Goal: Information Seeking & Learning: Learn about a topic

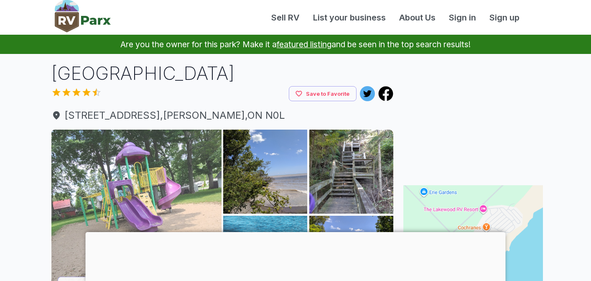
click at [204, 190] on img at bounding box center [136, 215] width 170 height 170
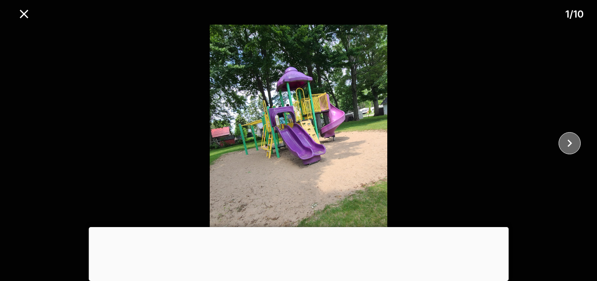
click at [568, 145] on icon "close" at bounding box center [570, 143] width 15 height 15
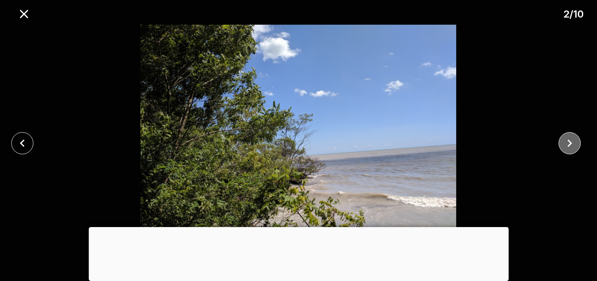
click at [568, 145] on icon "close" at bounding box center [570, 143] width 15 height 15
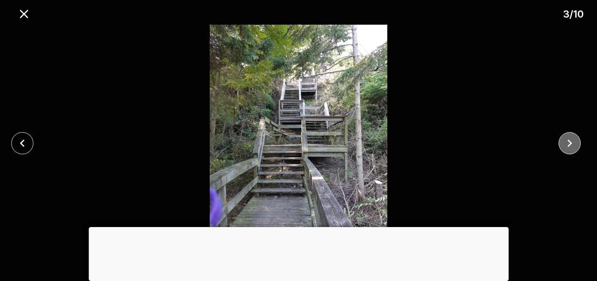
click at [568, 145] on icon "close" at bounding box center [570, 143] width 15 height 15
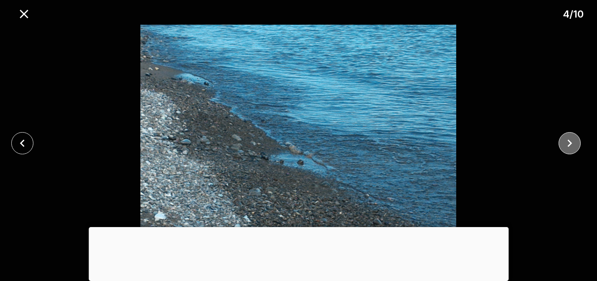
click at [568, 145] on icon "close" at bounding box center [570, 143] width 15 height 15
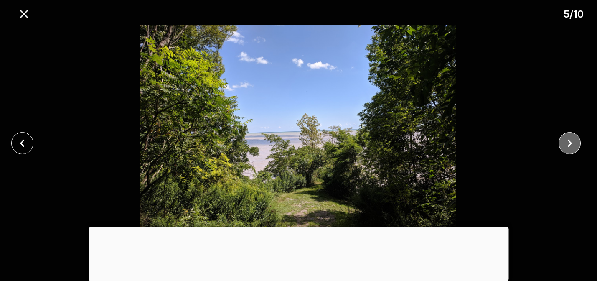
click at [568, 145] on icon "close" at bounding box center [570, 143] width 15 height 15
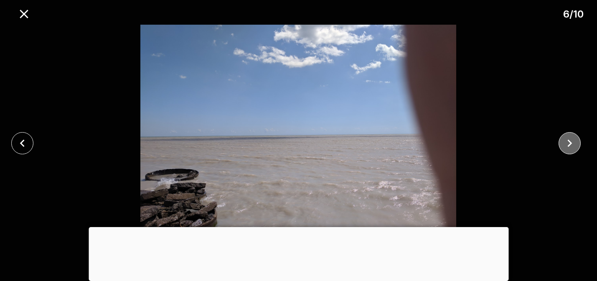
click at [568, 145] on icon "close" at bounding box center [570, 143] width 15 height 15
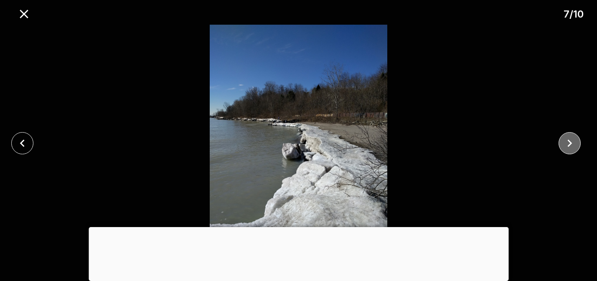
click at [568, 145] on icon "close" at bounding box center [570, 143] width 15 height 15
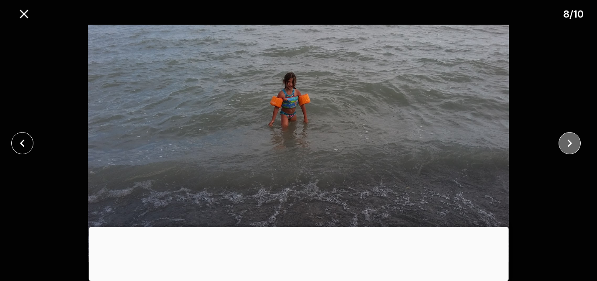
click at [568, 145] on icon "close" at bounding box center [570, 143] width 15 height 15
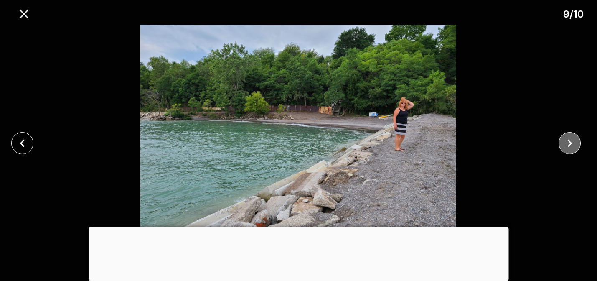
click at [568, 145] on icon "close" at bounding box center [570, 143] width 15 height 15
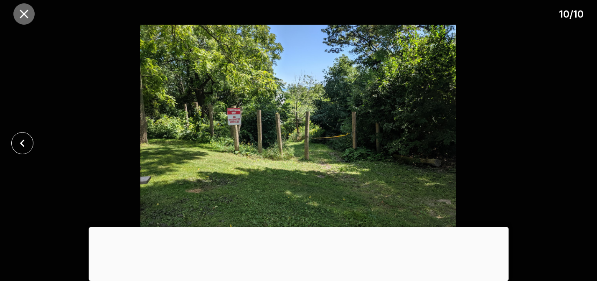
click at [27, 10] on icon "close" at bounding box center [24, 14] width 15 height 15
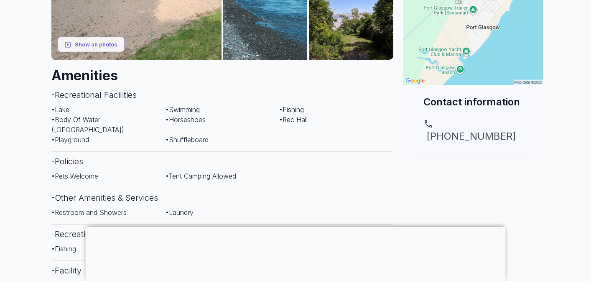
scroll to position [236, 0]
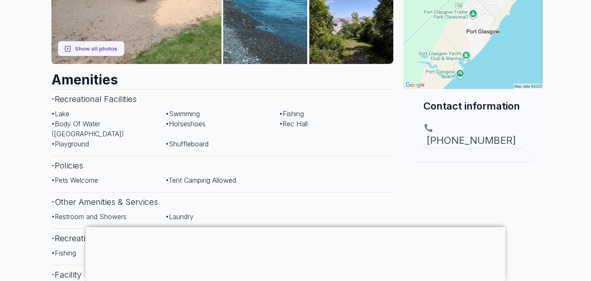
click at [298, 227] on div at bounding box center [296, 227] width 420 height 0
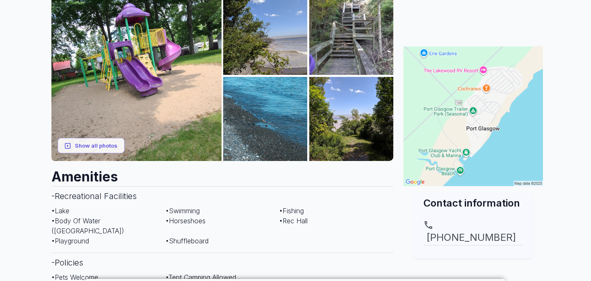
scroll to position [134, 0]
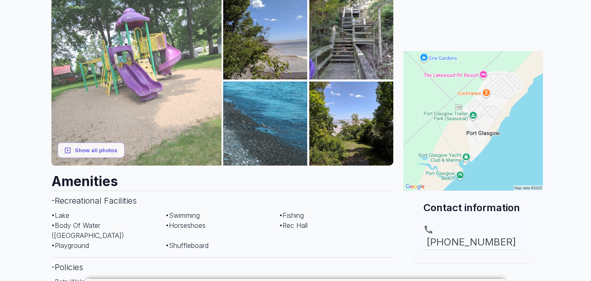
click at [189, 132] on img at bounding box center [136, 80] width 170 height 170
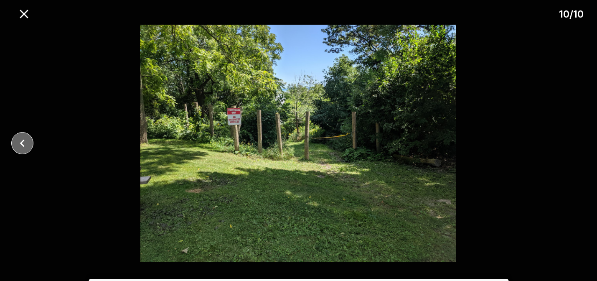
click at [26, 140] on icon "close" at bounding box center [22, 143] width 15 height 15
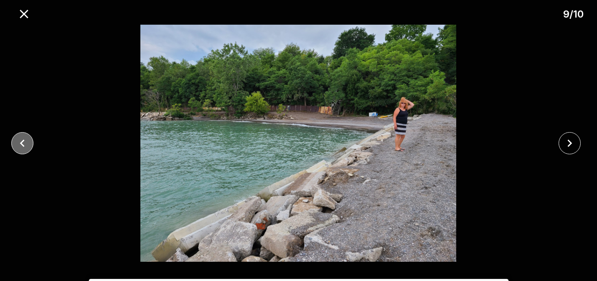
click at [26, 140] on icon "close" at bounding box center [22, 143] width 15 height 15
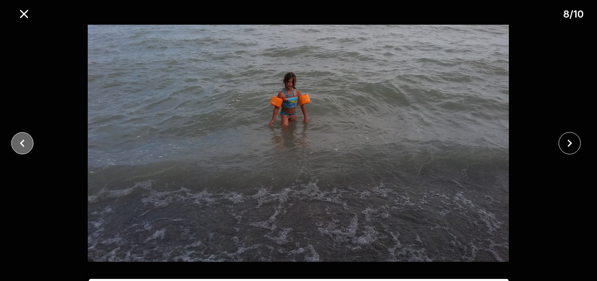
click at [26, 140] on icon "close" at bounding box center [22, 143] width 15 height 15
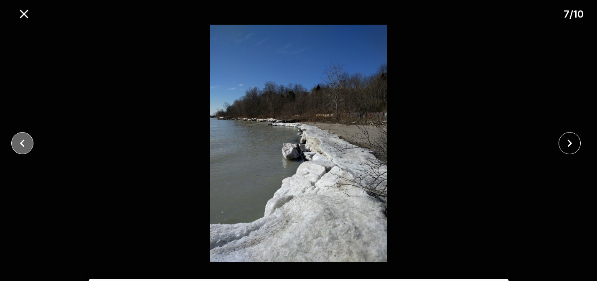
click at [26, 140] on icon "close" at bounding box center [22, 143] width 15 height 15
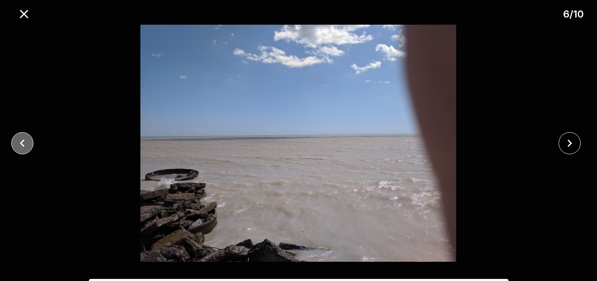
click at [26, 140] on icon "close" at bounding box center [22, 143] width 15 height 15
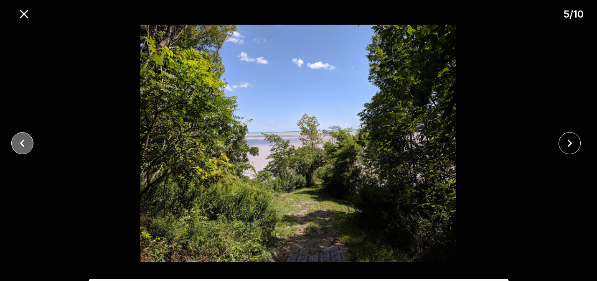
click at [26, 140] on icon "close" at bounding box center [22, 143] width 15 height 15
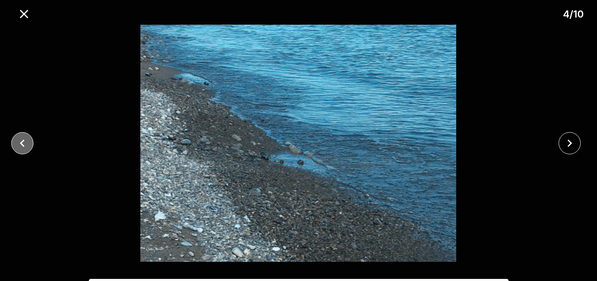
click at [26, 140] on icon "close" at bounding box center [22, 143] width 15 height 15
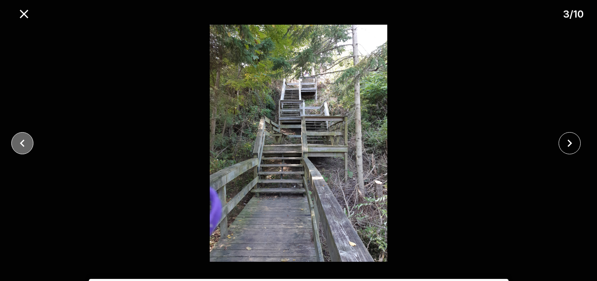
click at [26, 140] on icon "close" at bounding box center [22, 143] width 15 height 15
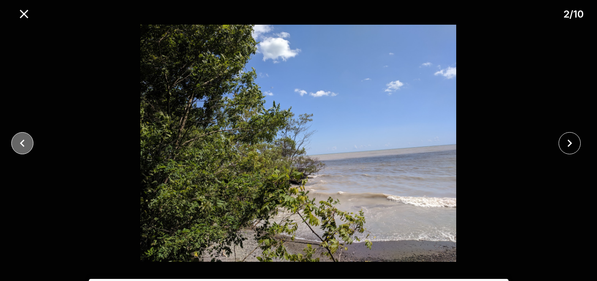
click at [26, 140] on icon "close" at bounding box center [22, 143] width 15 height 15
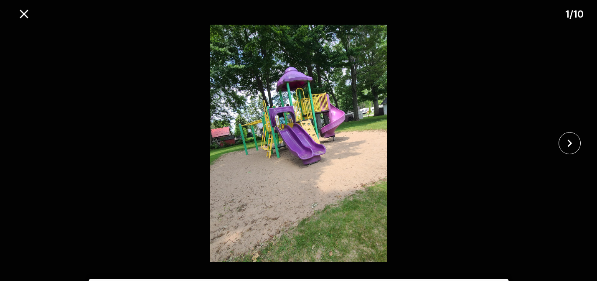
click at [26, 140] on div at bounding box center [298, 143] width 597 height 237
click at [27, 109] on div at bounding box center [298, 143] width 597 height 237
click at [33, 49] on div at bounding box center [298, 143] width 597 height 237
click at [157, 74] on img at bounding box center [299, 143] width 498 height 237
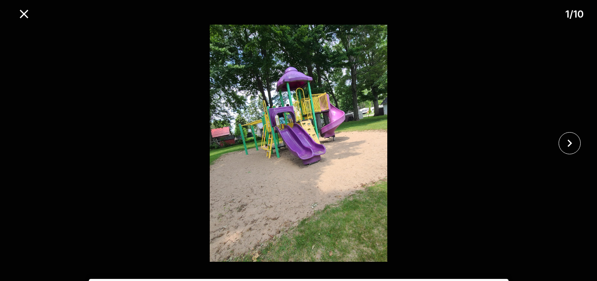
click at [583, 156] on div at bounding box center [298, 143] width 597 height 237
click at [573, 146] on icon "close" at bounding box center [570, 143] width 15 height 15
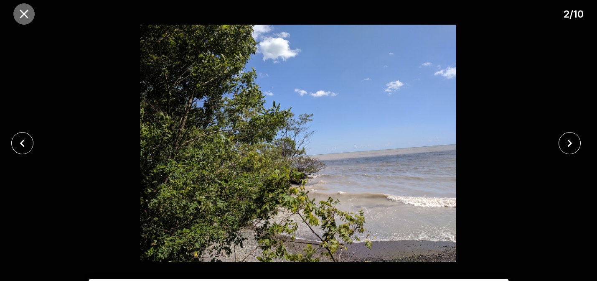
click at [31, 14] on icon "close" at bounding box center [24, 14] width 15 height 15
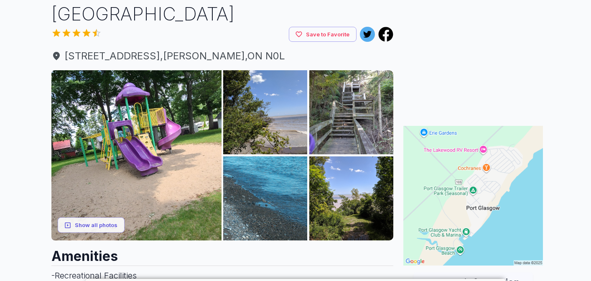
scroll to position [64, 0]
